Goal: Task Accomplishment & Management: Complete application form

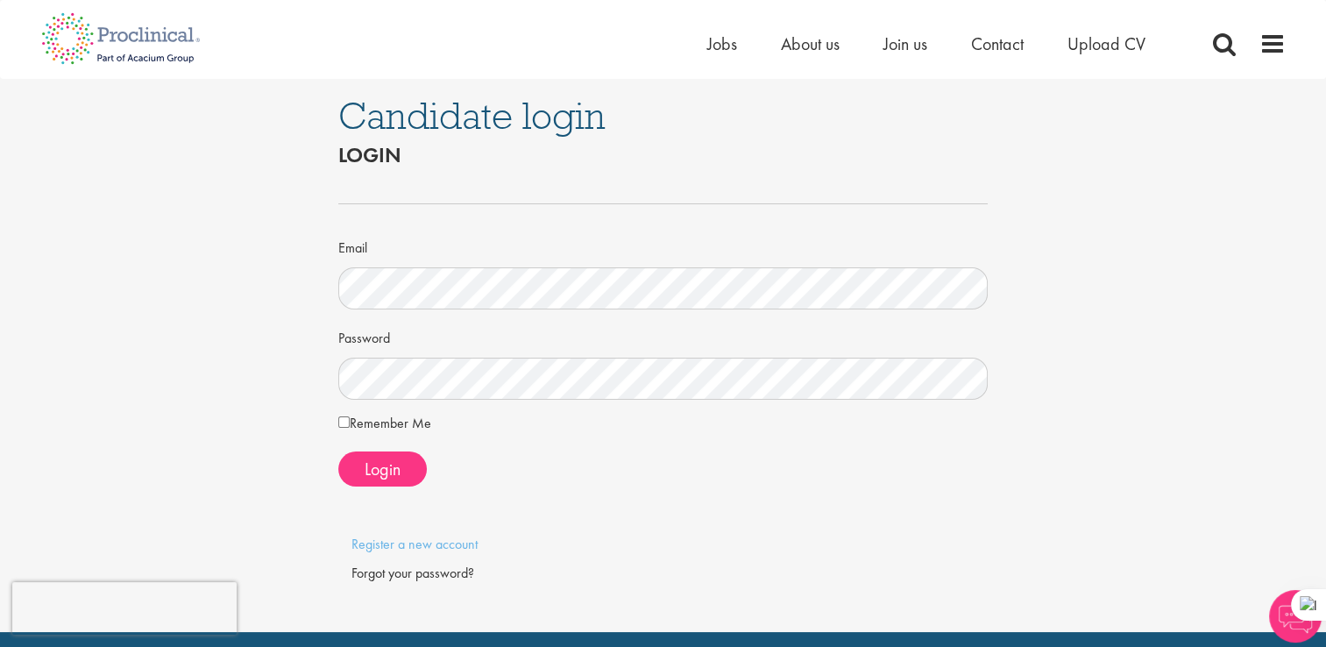
click at [392, 470] on span "Login" at bounding box center [383, 469] width 36 height 23
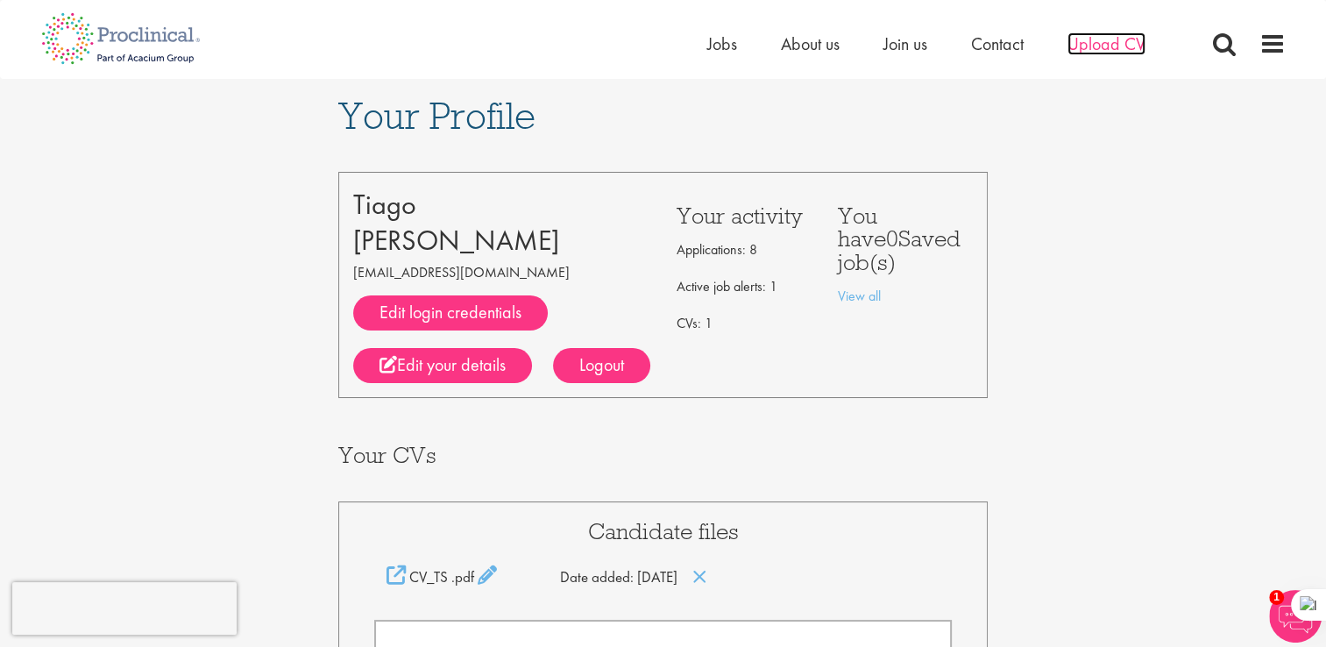
click at [1112, 44] on span "Upload CV" at bounding box center [1107, 43] width 78 height 23
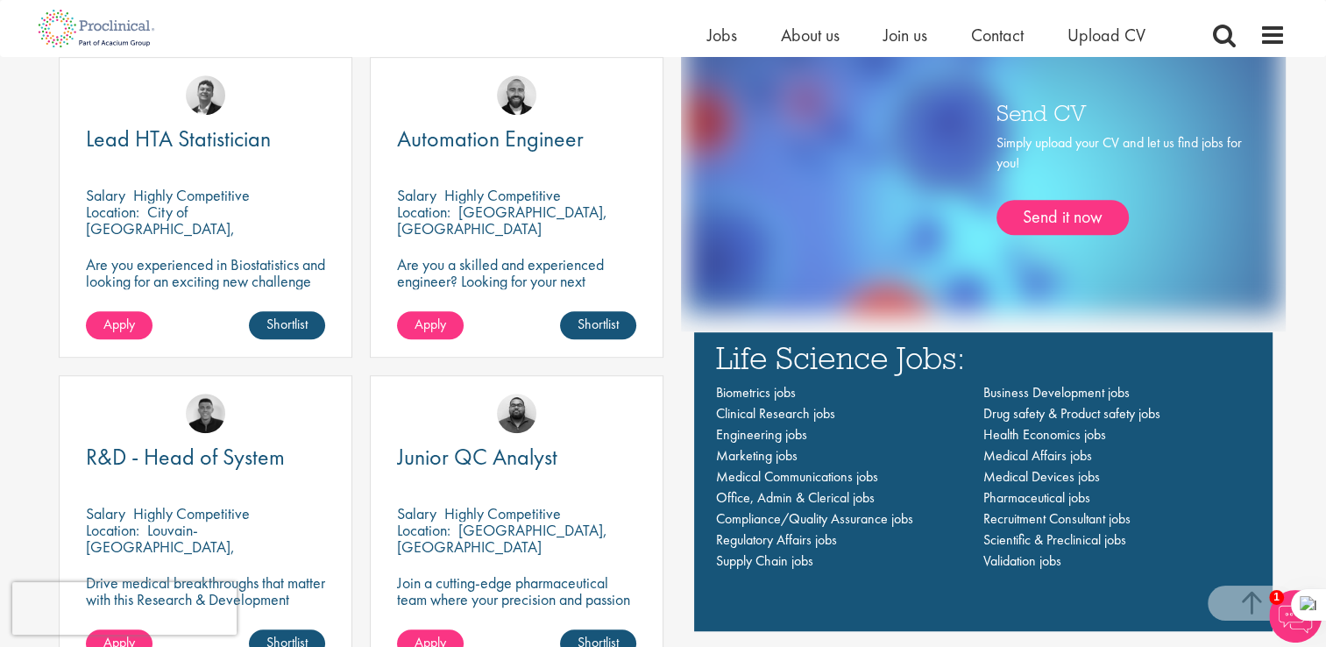
scroll to position [1113, 0]
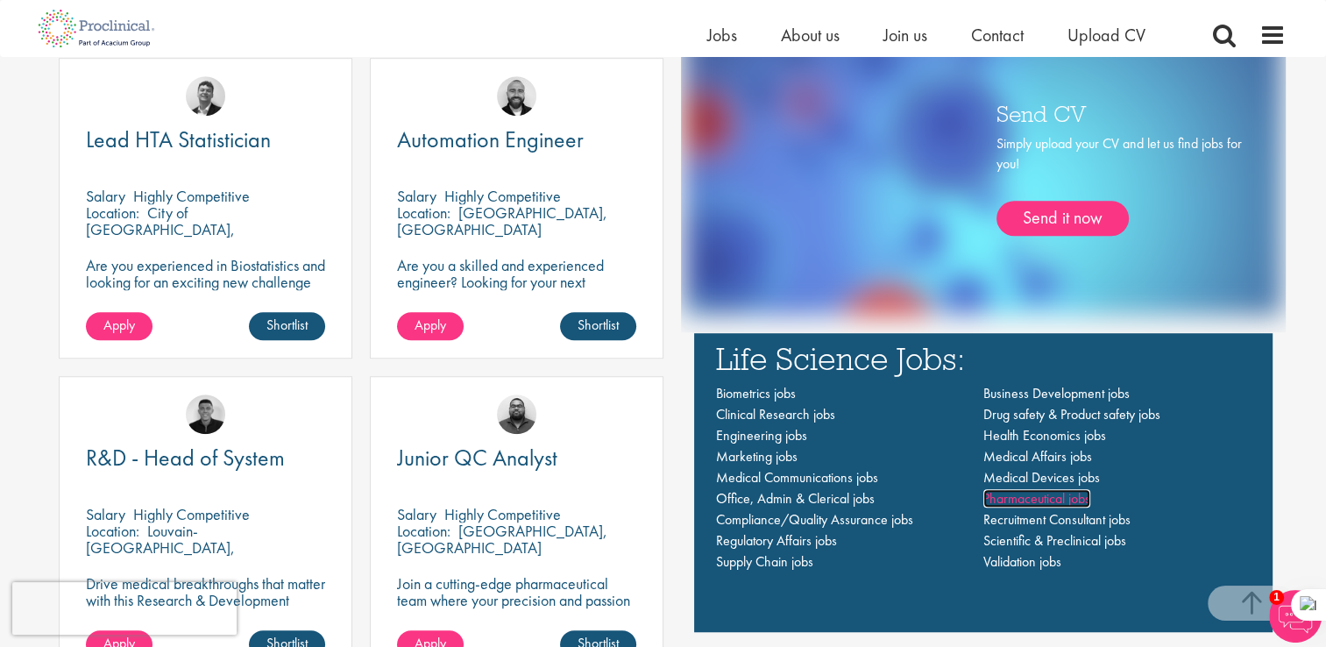
click at [1069, 497] on span "Pharmaceutical jobs" at bounding box center [1036, 498] width 107 height 18
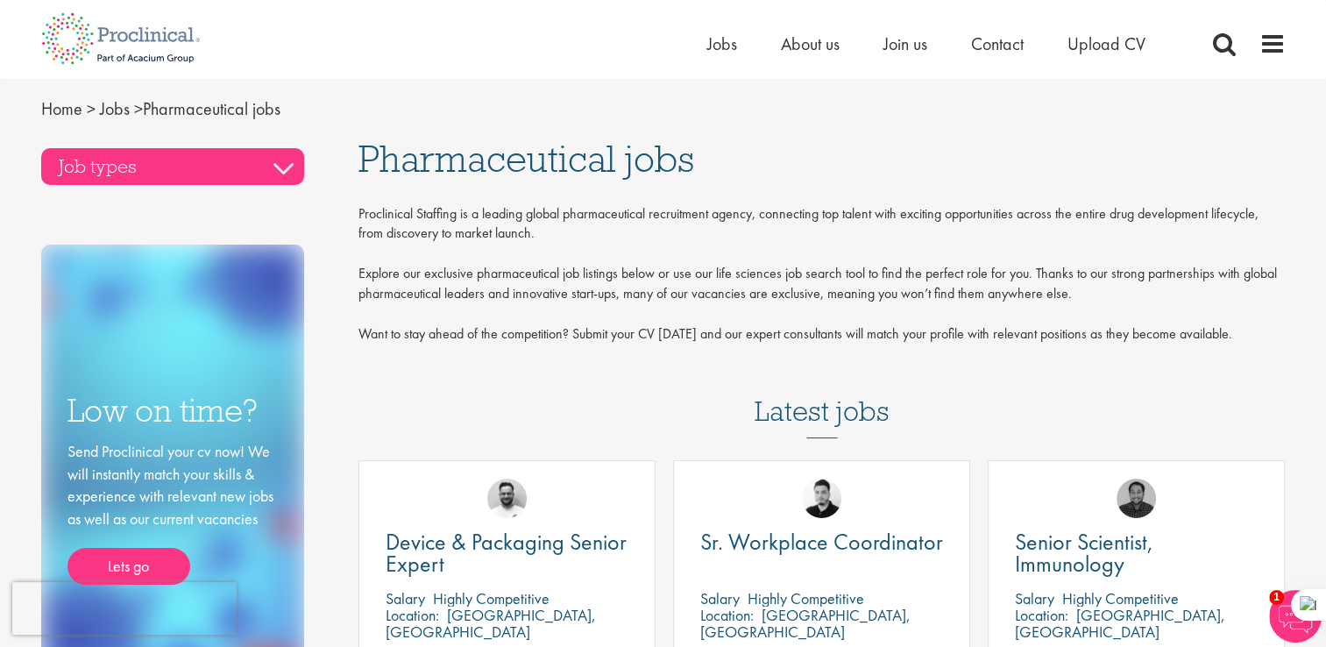
click at [259, 149] on h3 "Job types" at bounding box center [172, 166] width 263 height 37
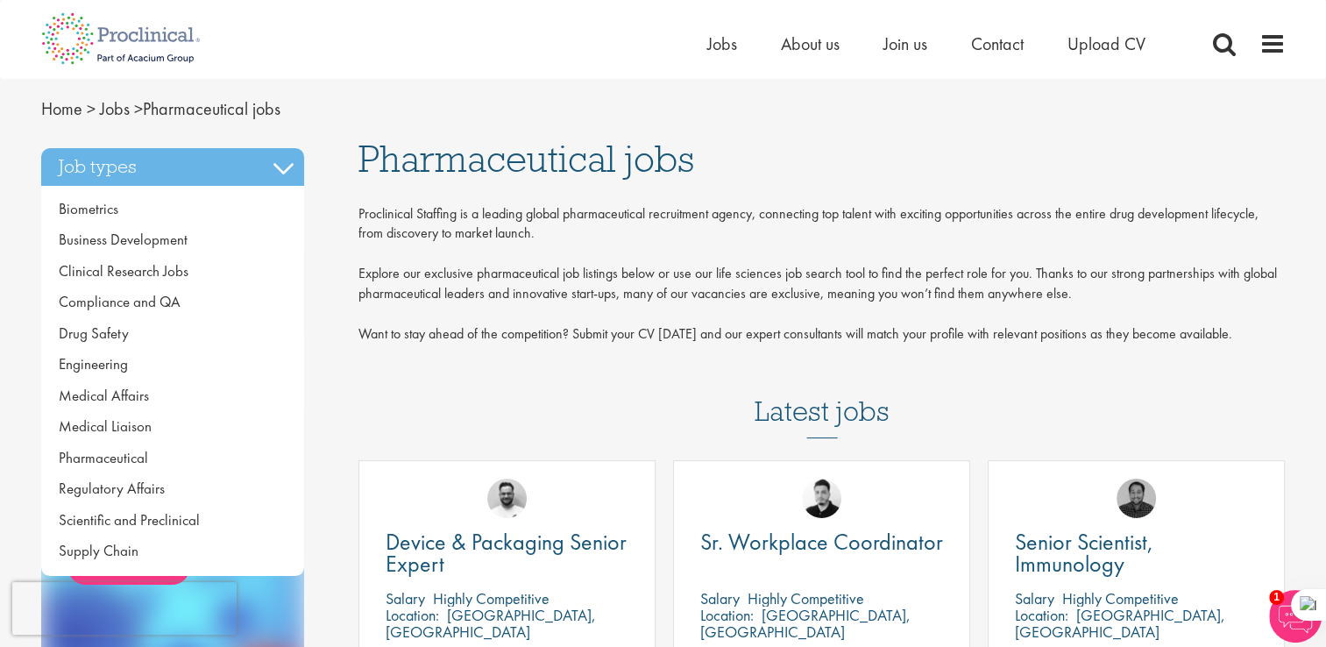
click at [403, 275] on div "Proclinical Staffing is a leading global pharmaceutical recruitment agency, con…" at bounding box center [822, 278] width 927 height 149
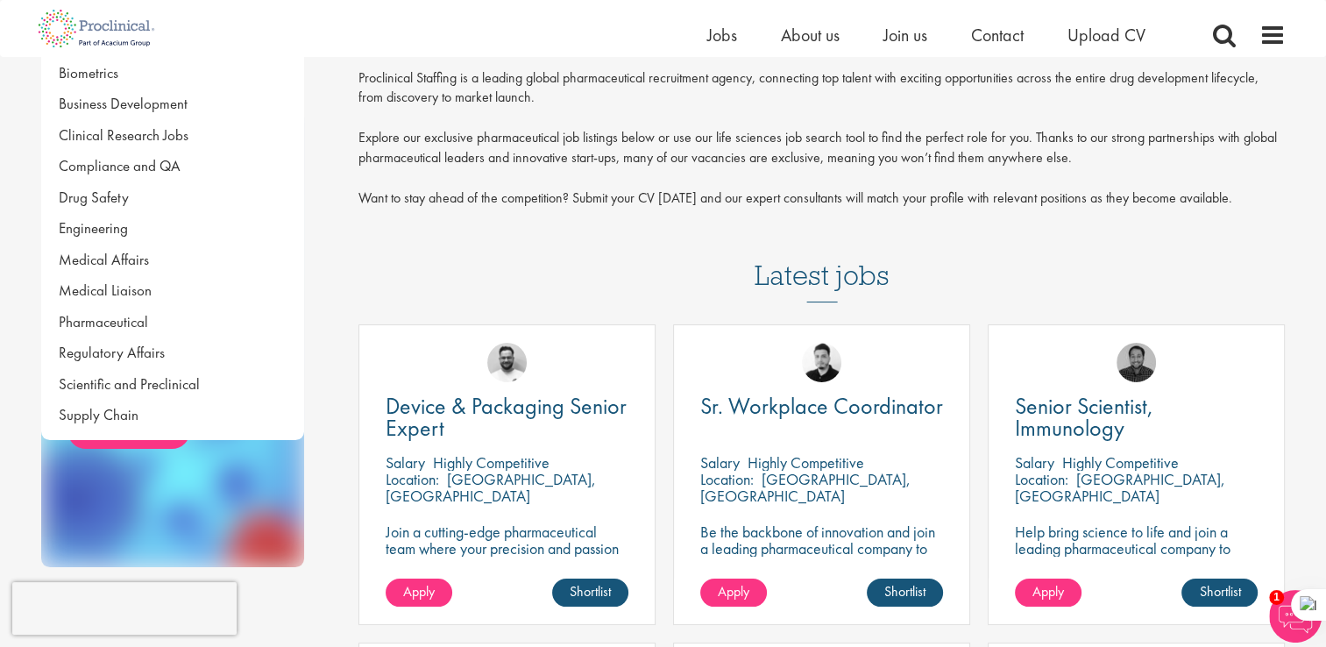
scroll to position [115, 0]
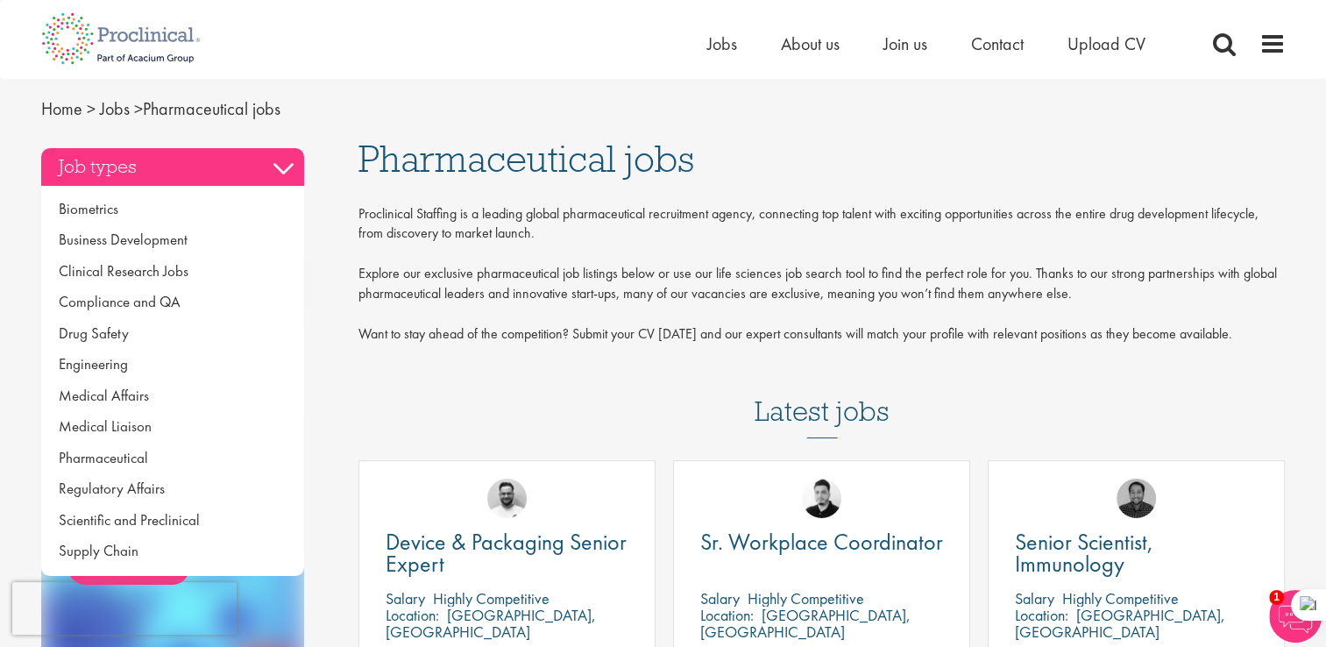
click at [277, 160] on h3 "Job types" at bounding box center [172, 166] width 263 height 37
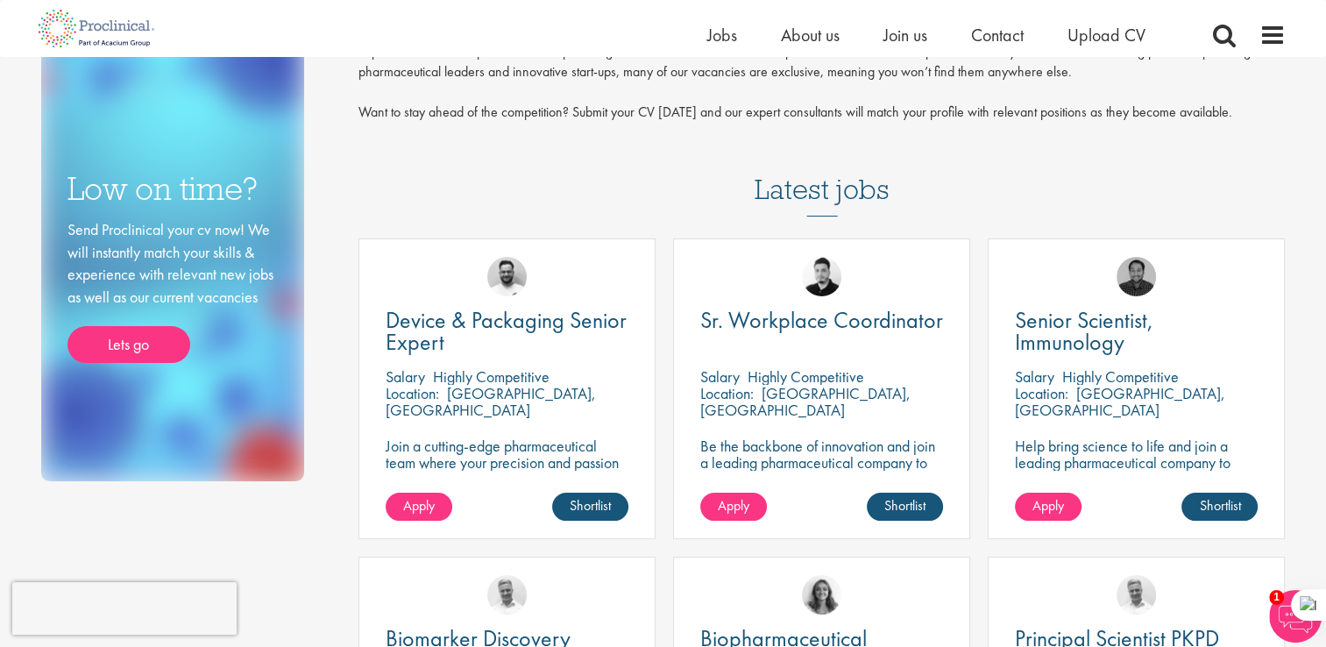
scroll to position [200, 0]
click at [119, 356] on link "Lets go" at bounding box center [128, 344] width 123 height 37
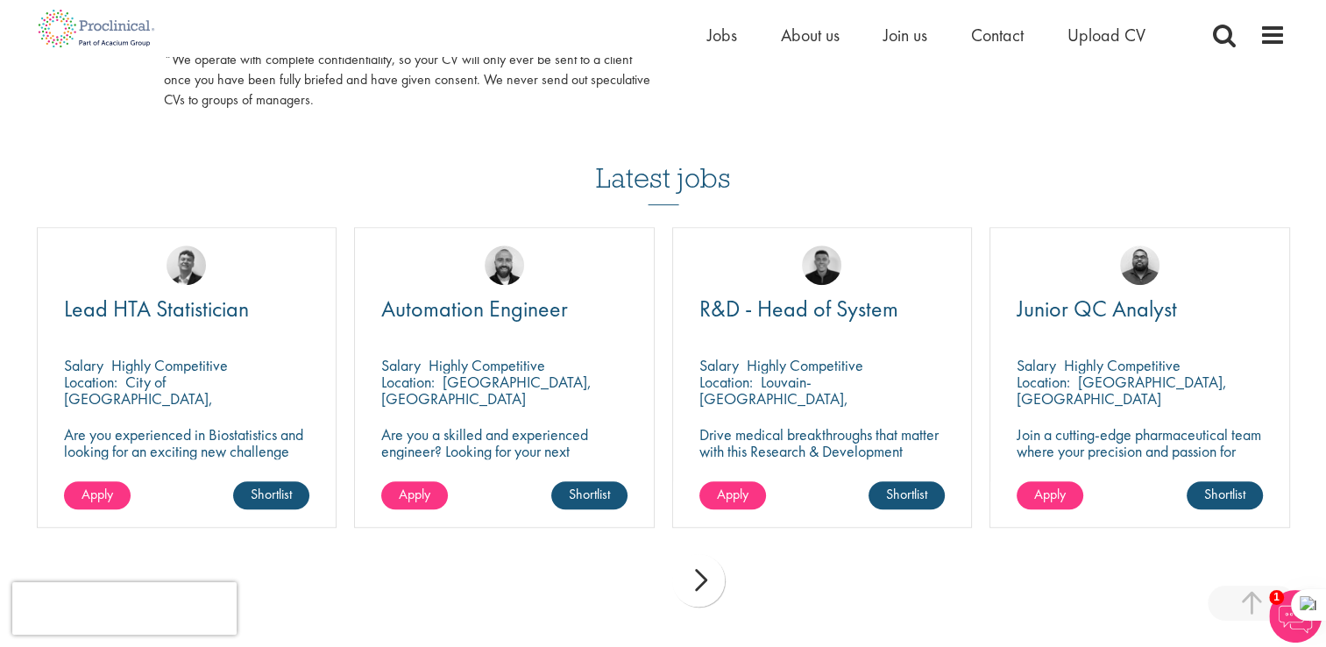
scroll to position [1120, 0]
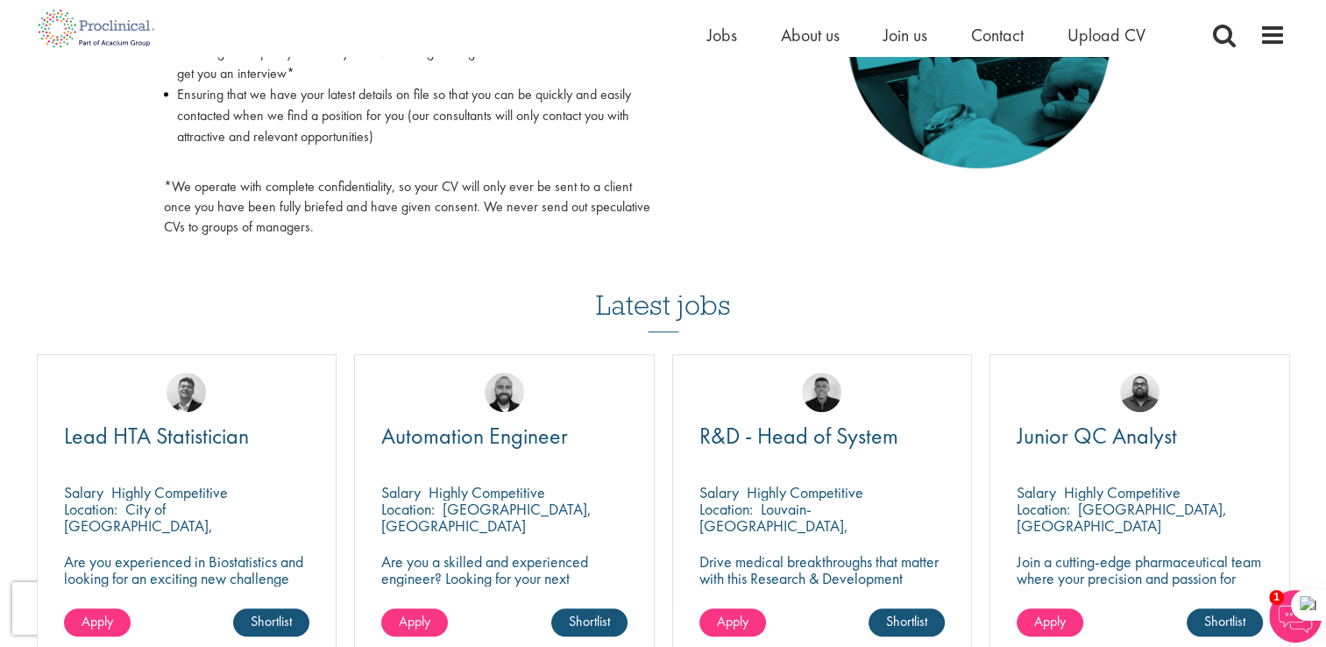
scroll to position [987, 0]
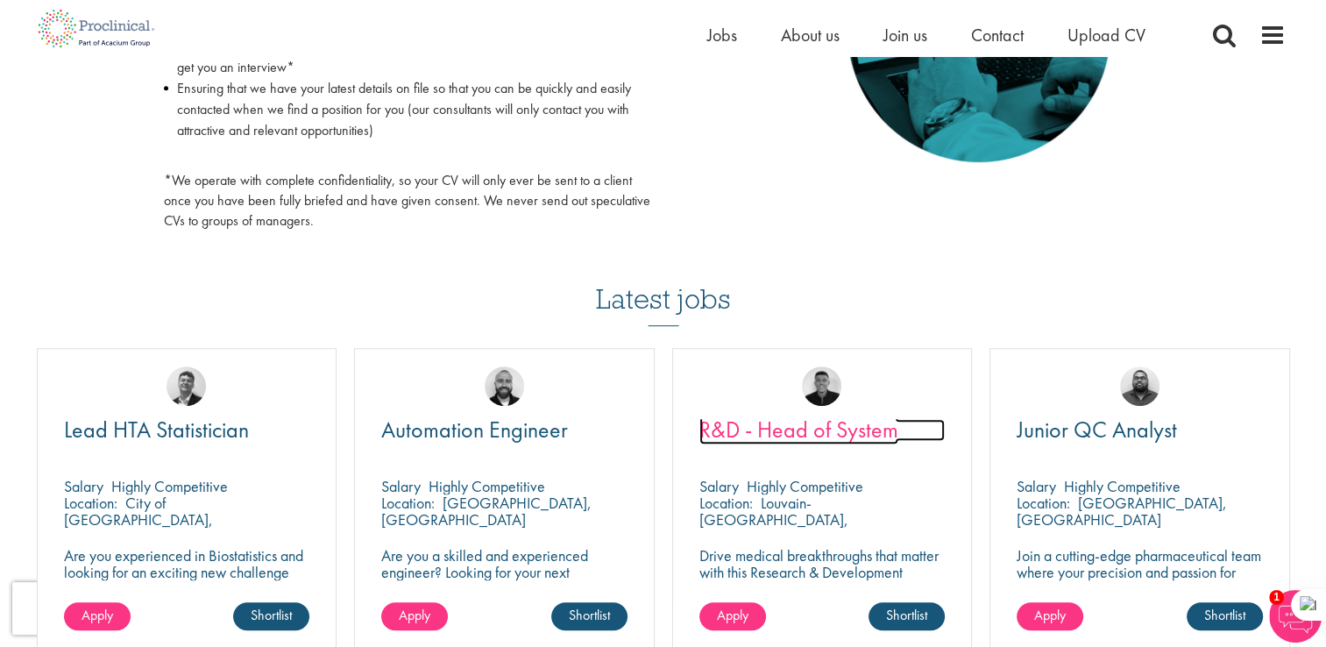
click at [719, 426] on span "R&D - Head of System" at bounding box center [798, 430] width 199 height 30
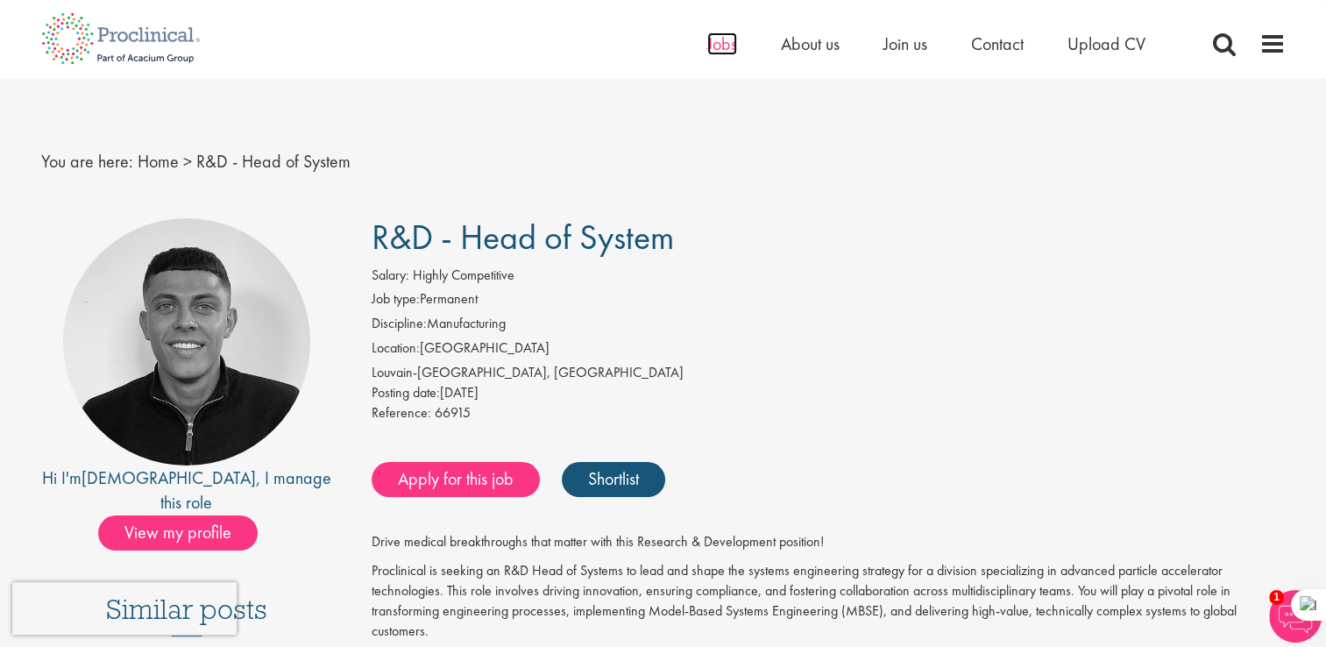
click at [728, 46] on span "Jobs" at bounding box center [722, 43] width 30 height 23
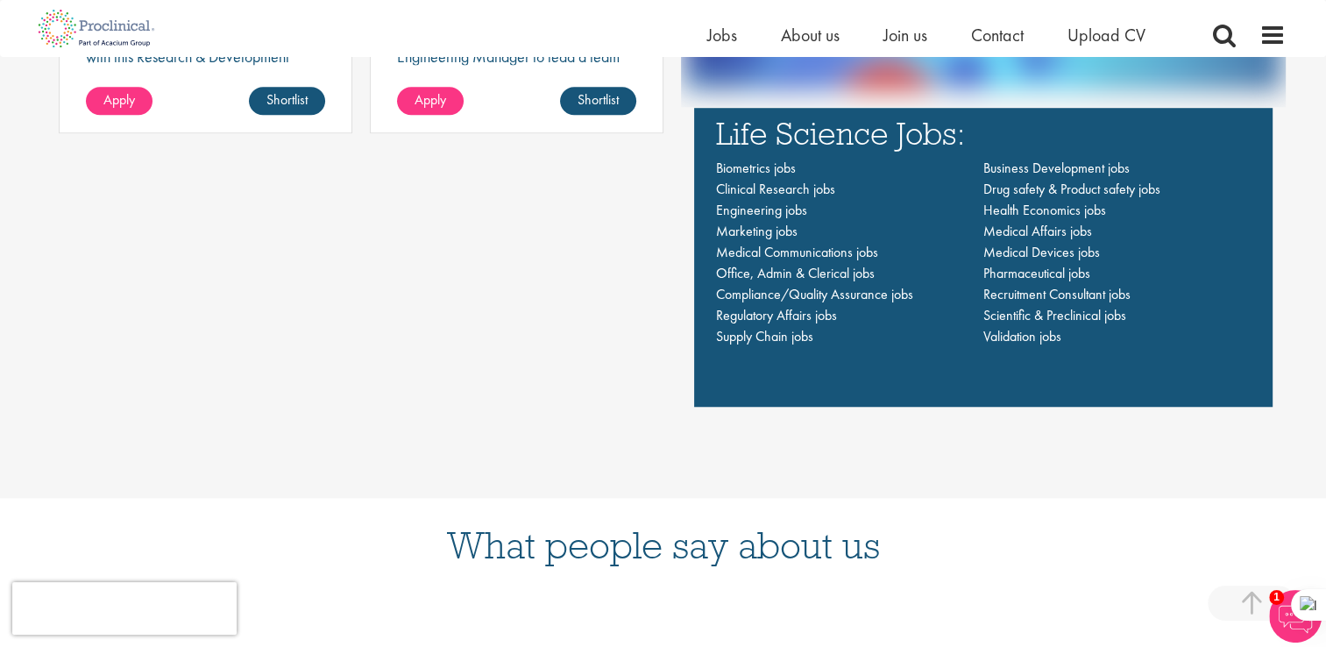
scroll to position [1336, 0]
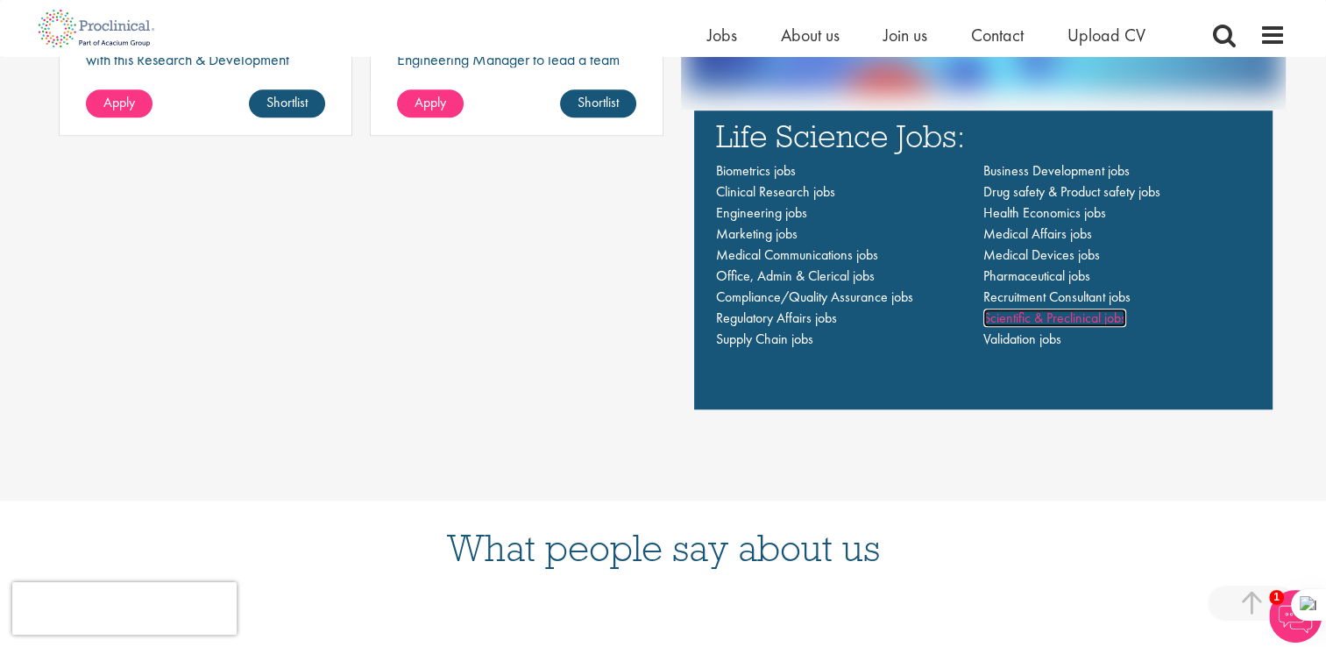
click at [1062, 316] on span "Scientific & Preclinical jobs" at bounding box center [1054, 318] width 143 height 18
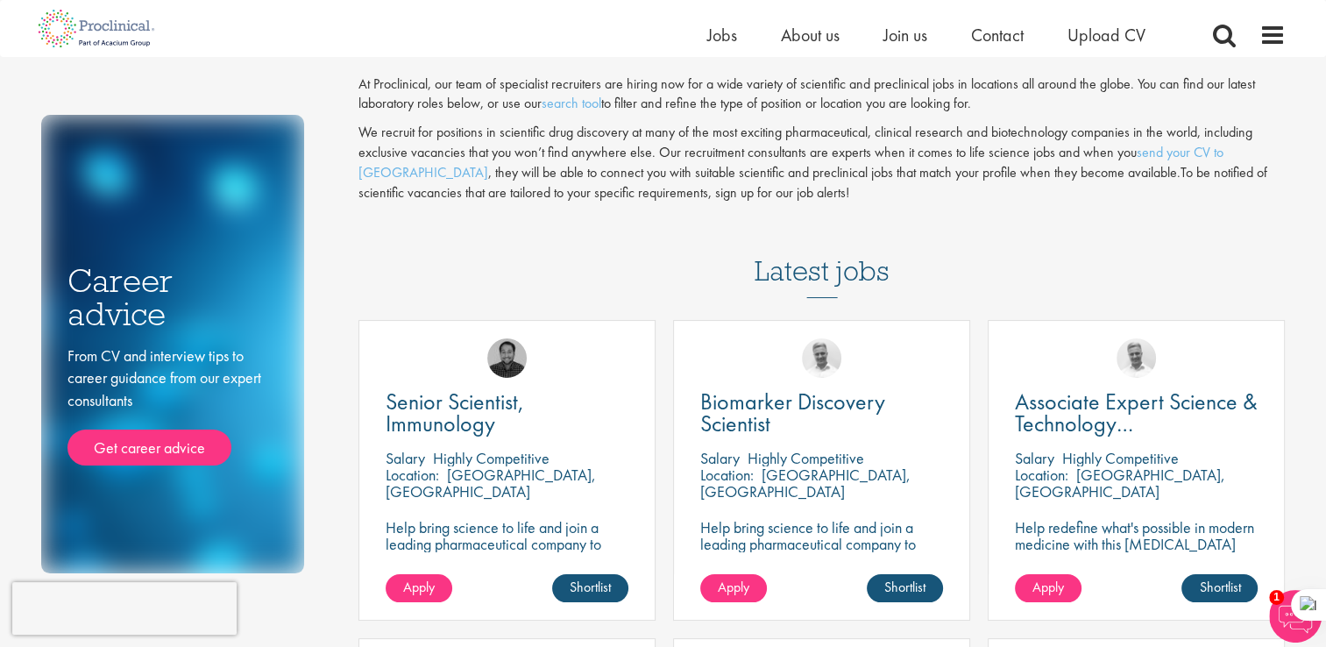
scroll to position [122, 0]
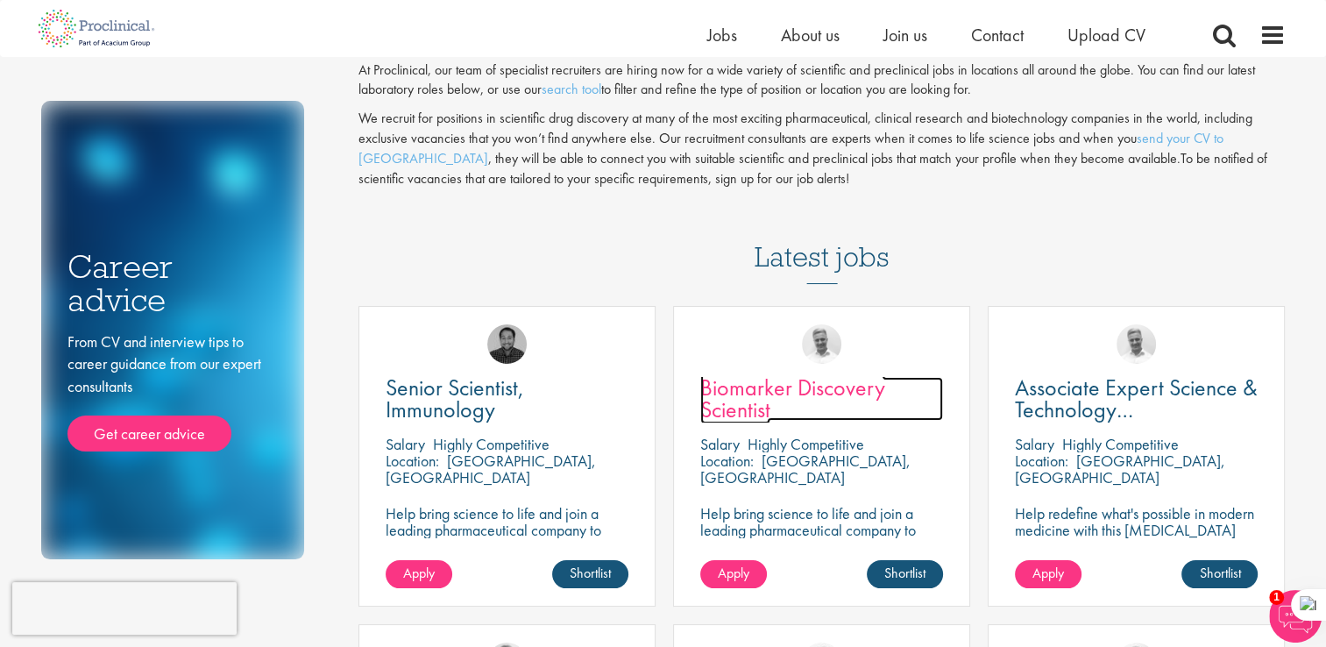
click at [875, 399] on span "Biomarker Discovery Scientist" at bounding box center [792, 399] width 185 height 52
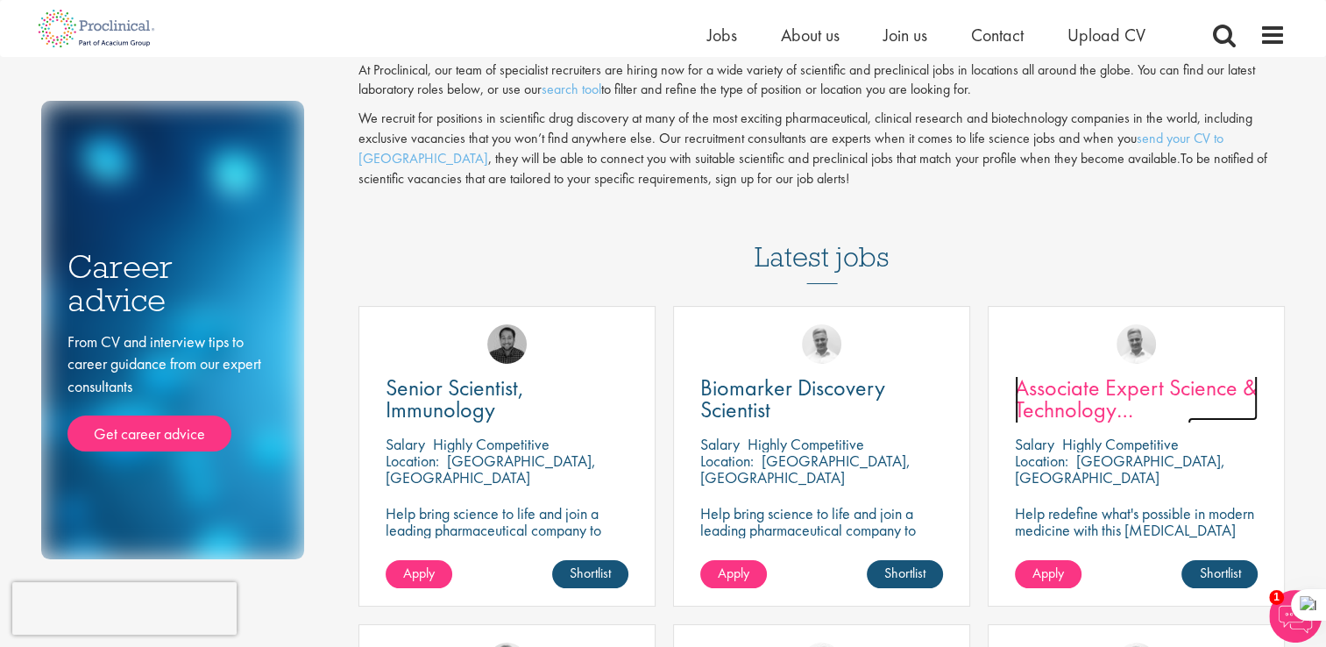
click at [1132, 411] on span "Associate Expert Science & Technology ([MEDICAL_DATA])" at bounding box center [1136, 410] width 243 height 74
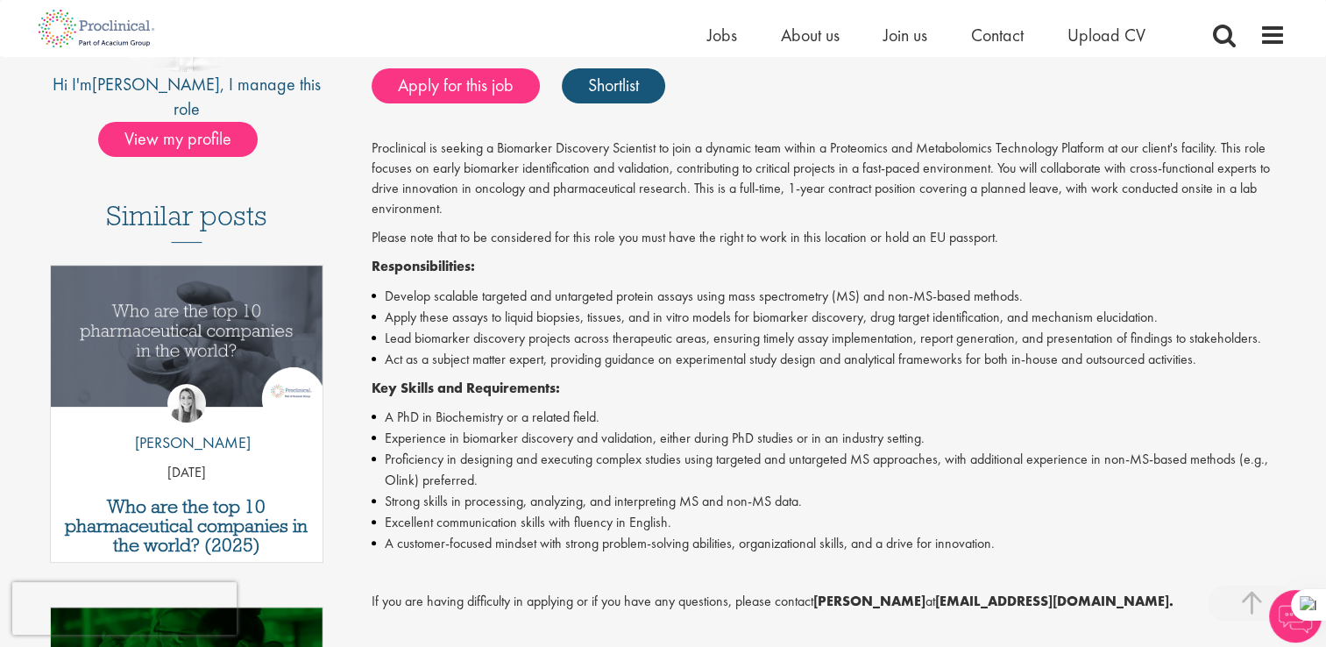
scroll to position [374, 0]
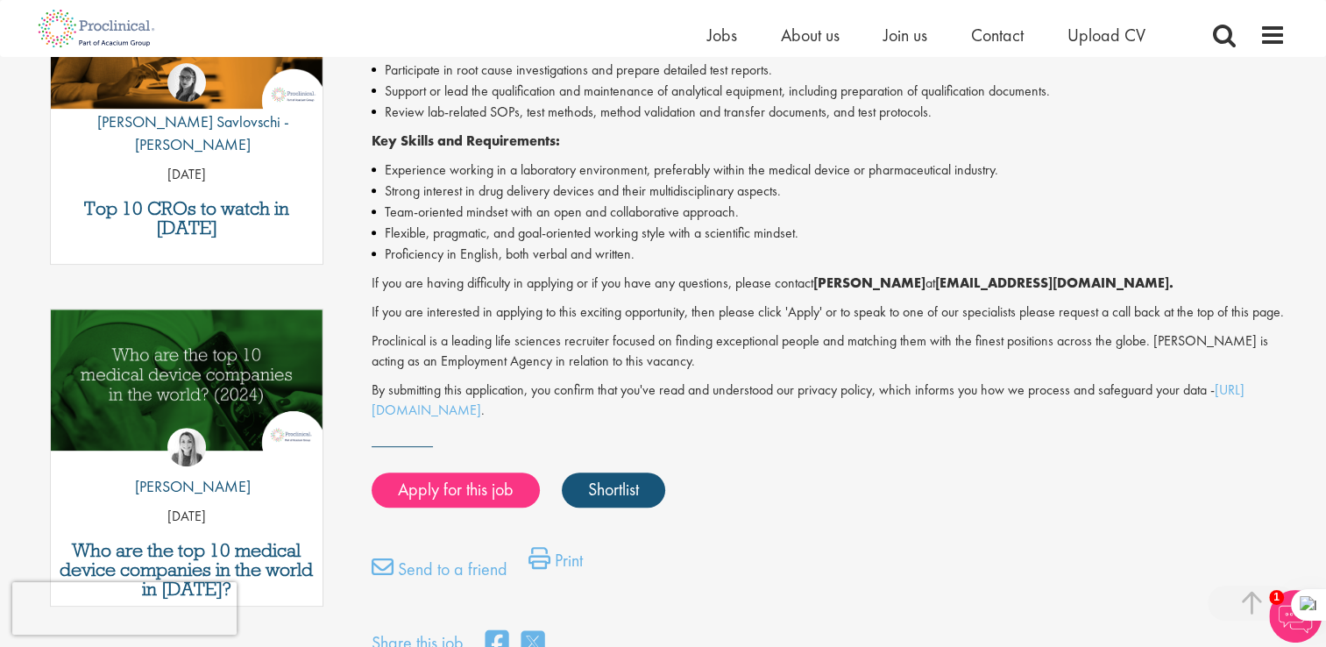
scroll to position [672, 0]
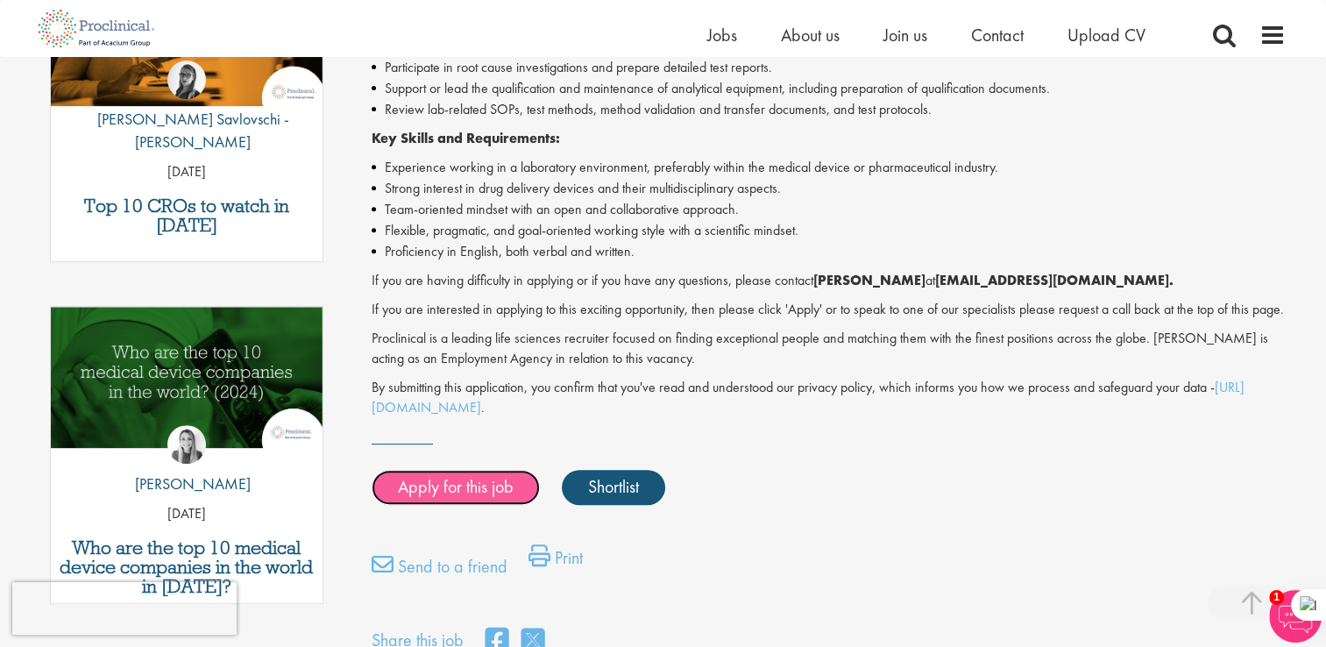
click at [473, 505] on link "Apply for this job" at bounding box center [456, 487] width 168 height 35
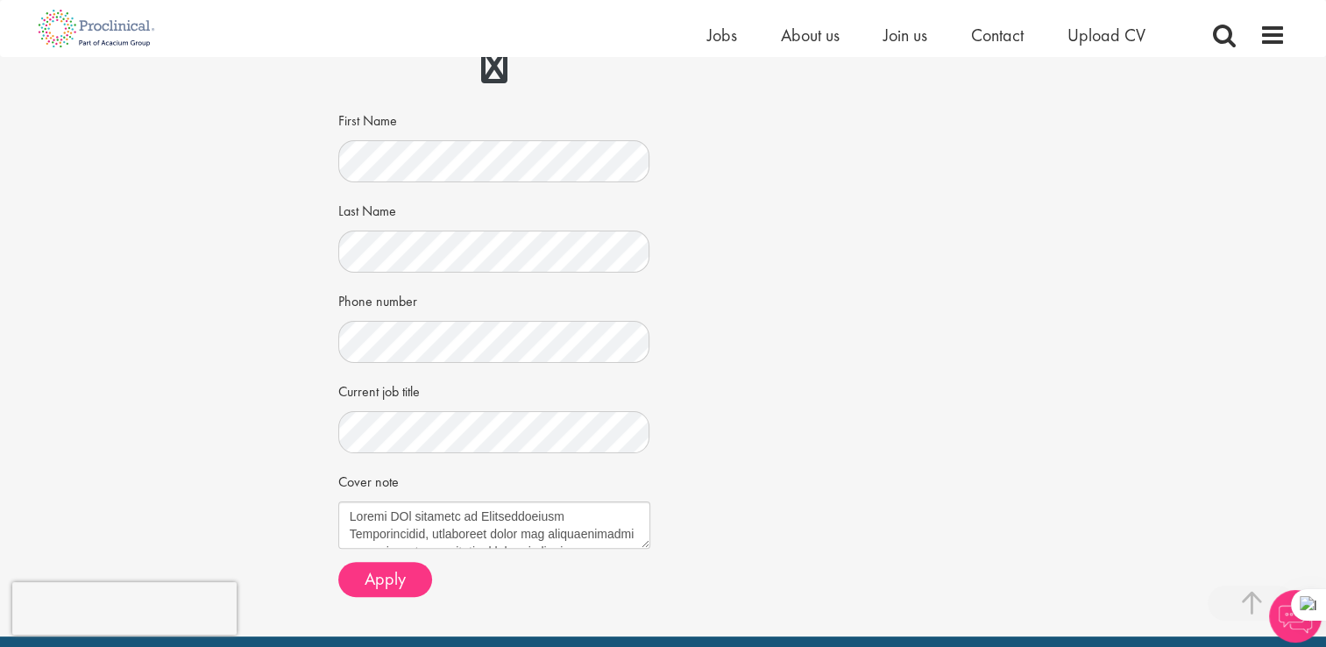
scroll to position [344, 0]
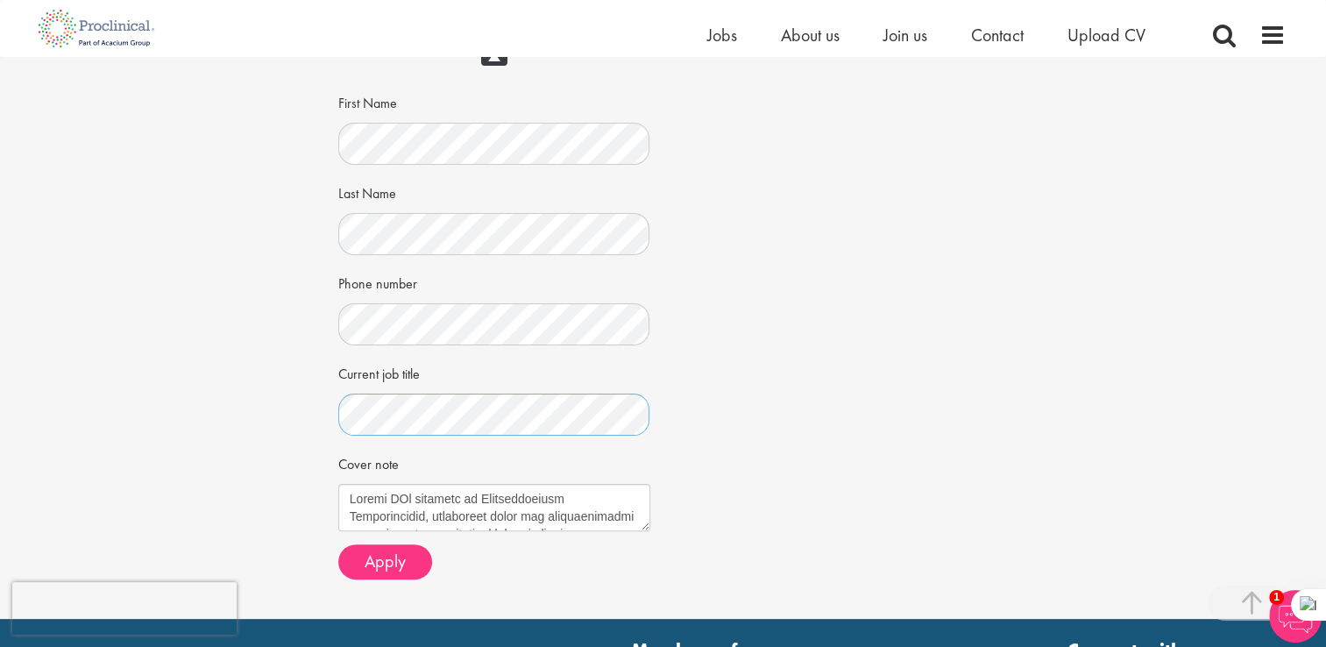
click at [331, 408] on div "Apply Job information Associate Expert Science & Technology ([MEDICAL_DATA]) Lo…" at bounding box center [663, 165] width 677 height 905
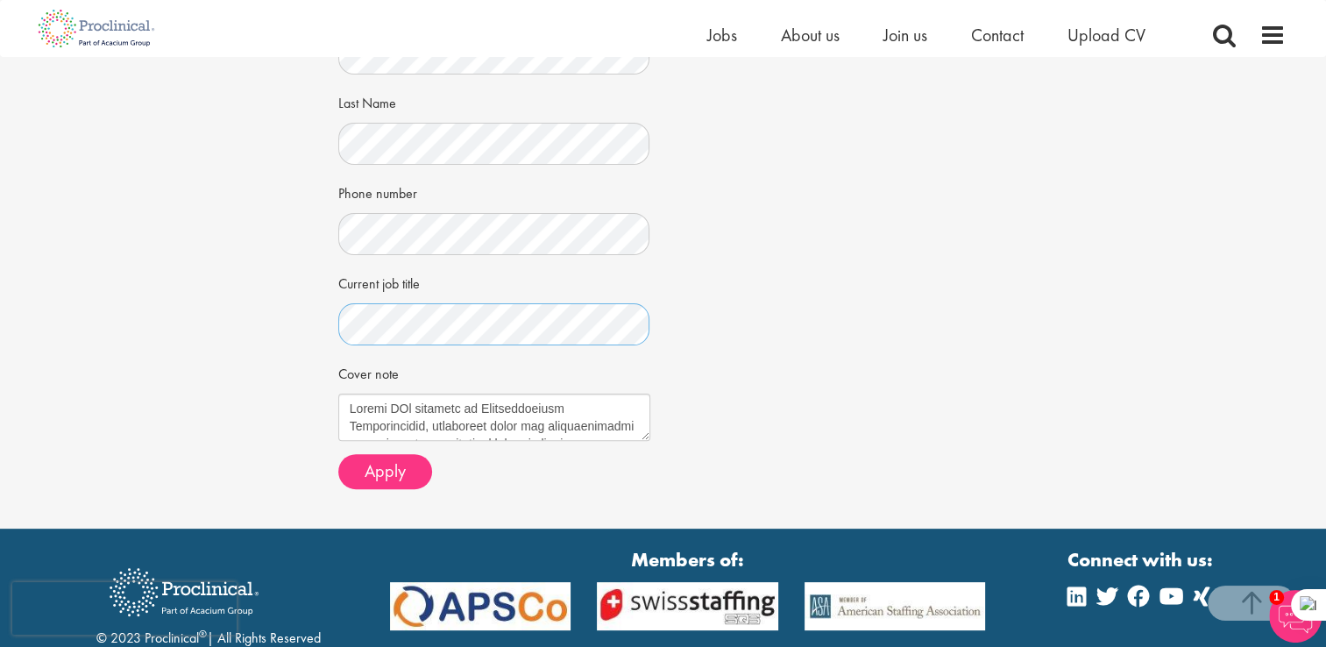
scroll to position [435, 0]
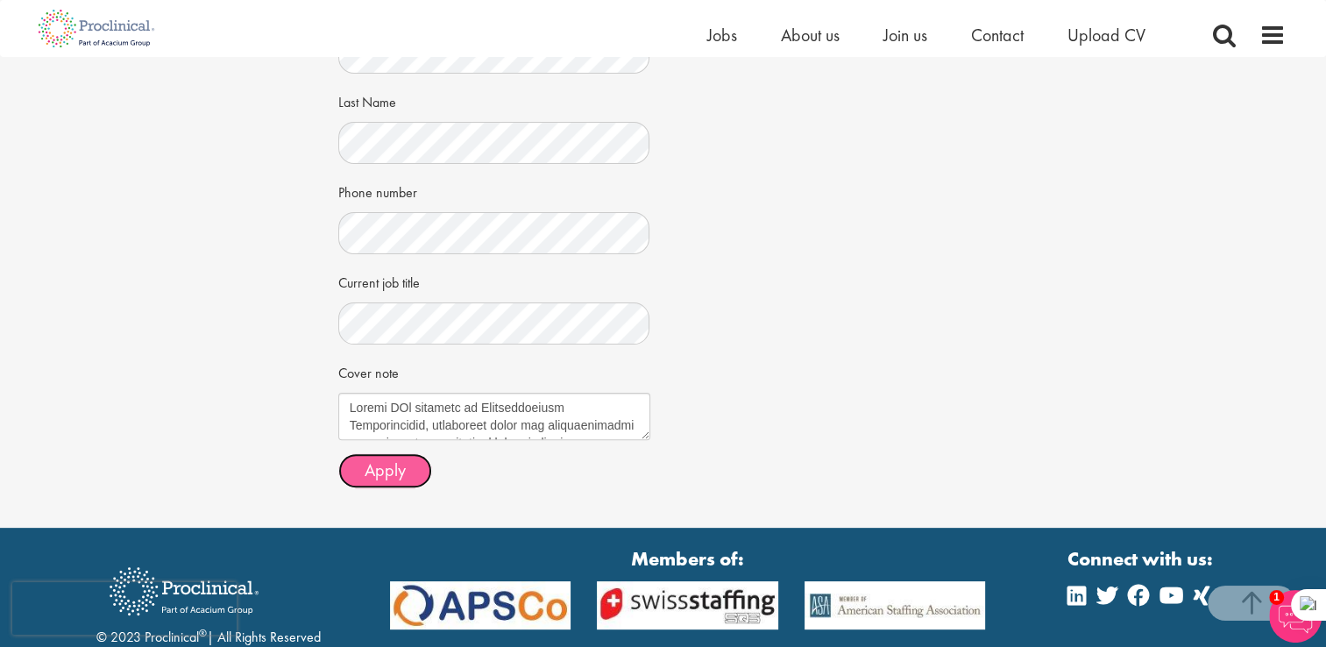
click at [400, 473] on span "Apply" at bounding box center [385, 469] width 41 height 23
